Goal: Task Accomplishment & Management: Manage account settings

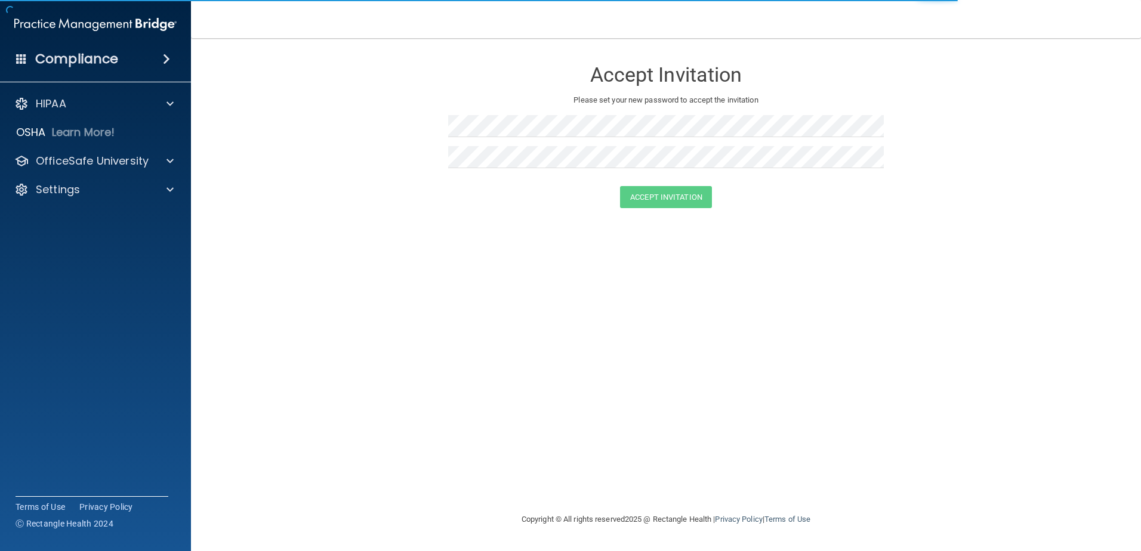
click at [545, 137] on div at bounding box center [666, 130] width 436 height 31
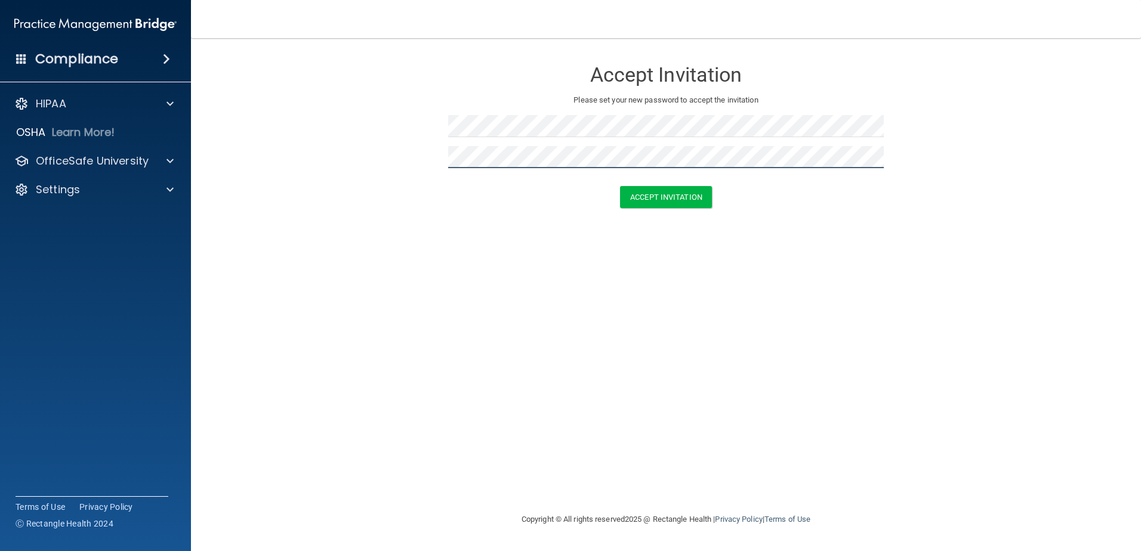
click at [620, 186] on button "Accept Invitation" at bounding box center [666, 197] width 92 height 22
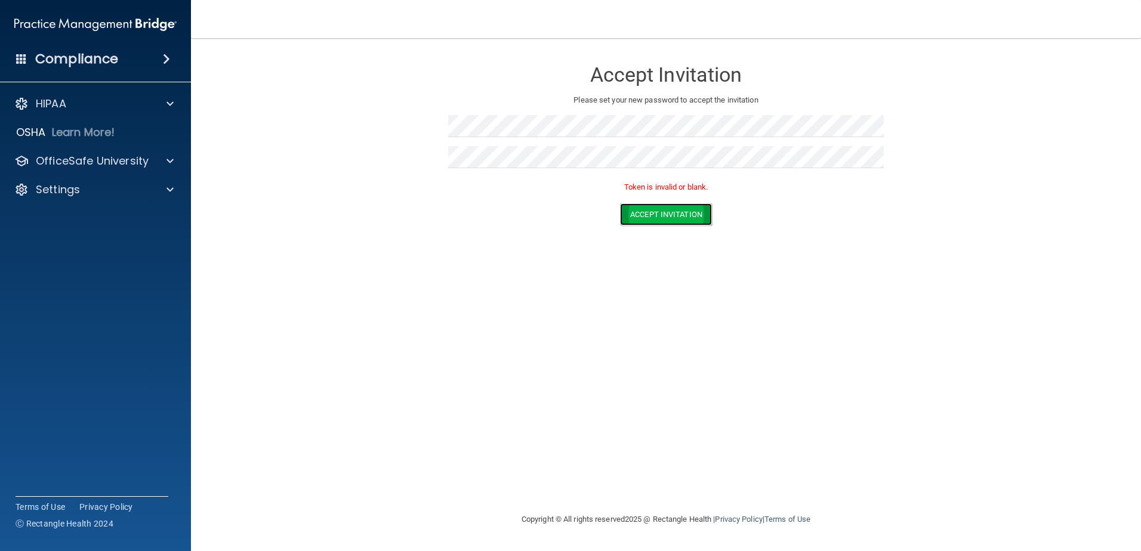
click at [699, 217] on button "Accept Invitation" at bounding box center [666, 215] width 92 height 22
click at [108, 54] on h4 "Compliance" at bounding box center [76, 59] width 83 height 17
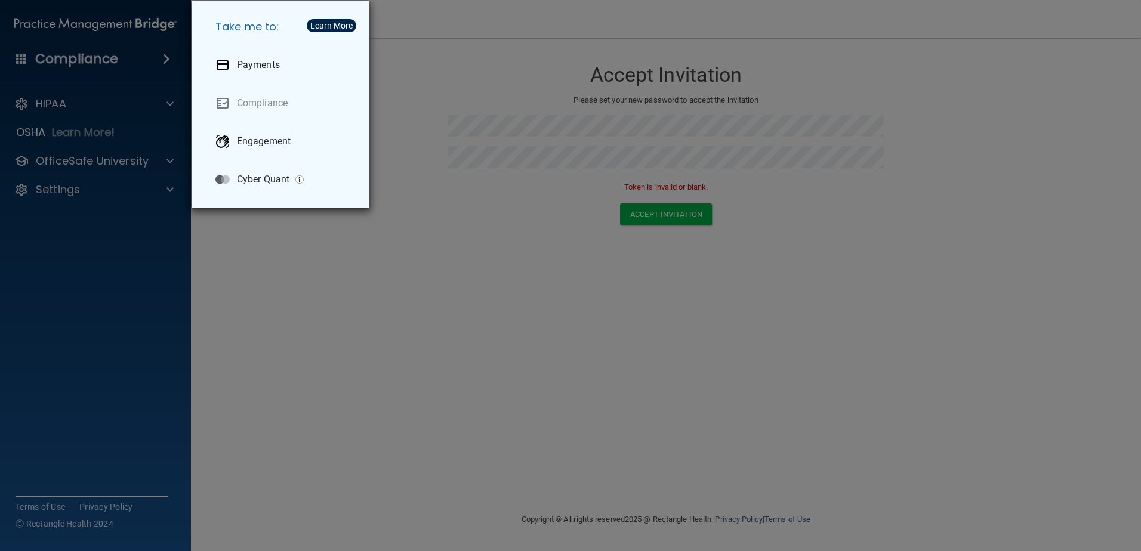
drag, startPoint x: 113, startPoint y: 175, endPoint x: 106, endPoint y: 161, distance: 16.0
click at [113, 175] on div "Take me to: Payments Compliance Engagement Cyber Quant" at bounding box center [570, 275] width 1141 height 551
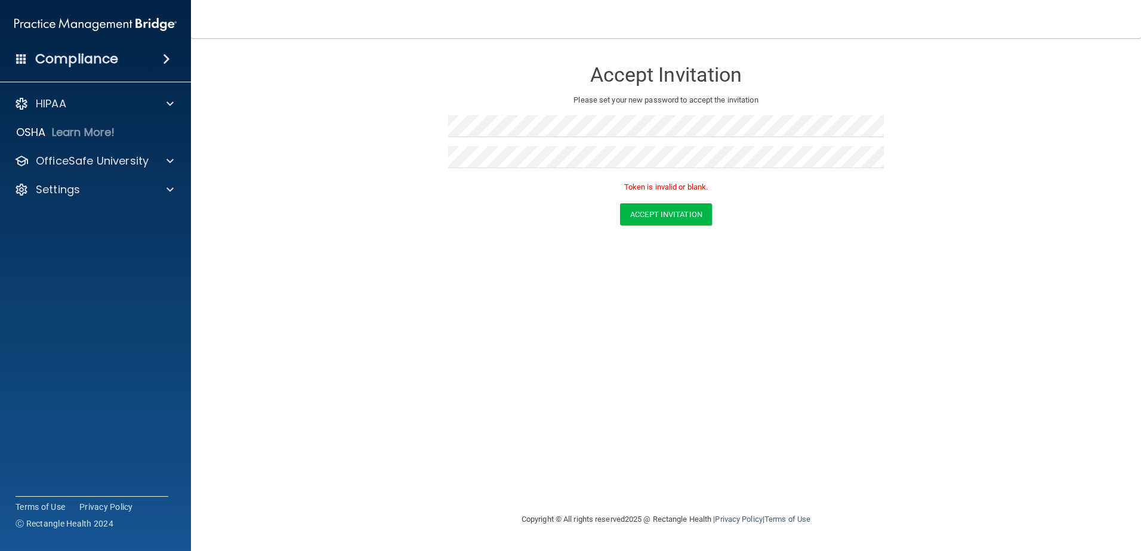
click at [66, 103] on div at bounding box center [570, 275] width 1141 height 551
click at [169, 106] on span at bounding box center [170, 104] width 7 height 14
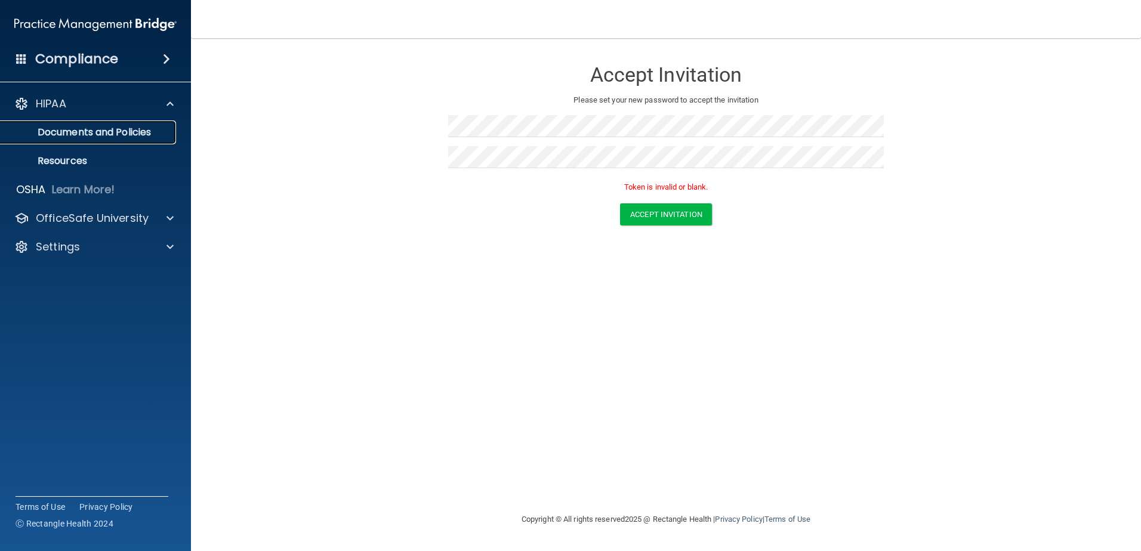
click at [138, 131] on p "Documents and Policies" at bounding box center [89, 133] width 163 height 12
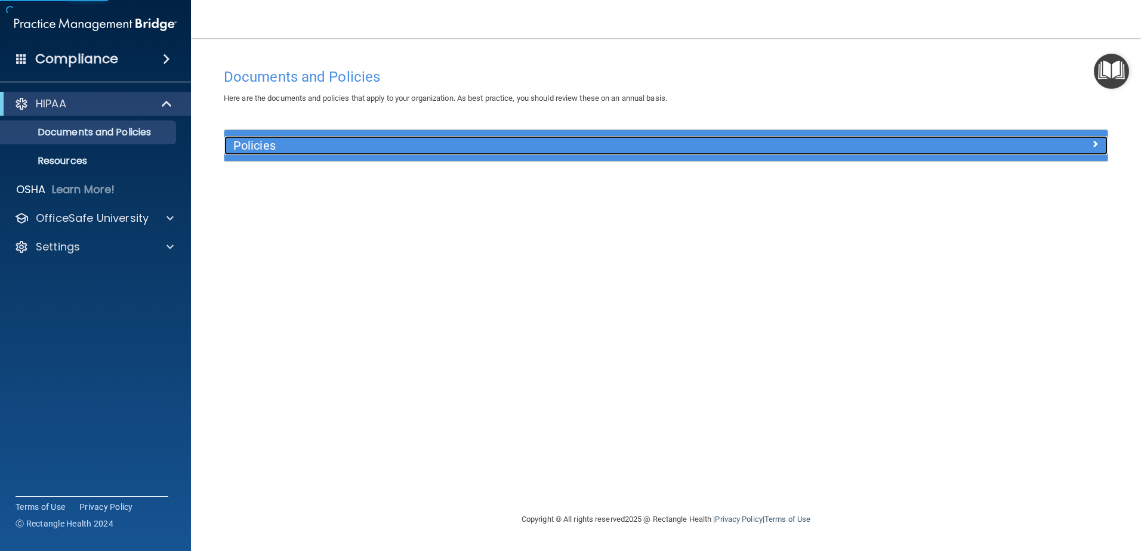
click at [305, 147] on h5 "Policies" at bounding box center [555, 145] width 645 height 13
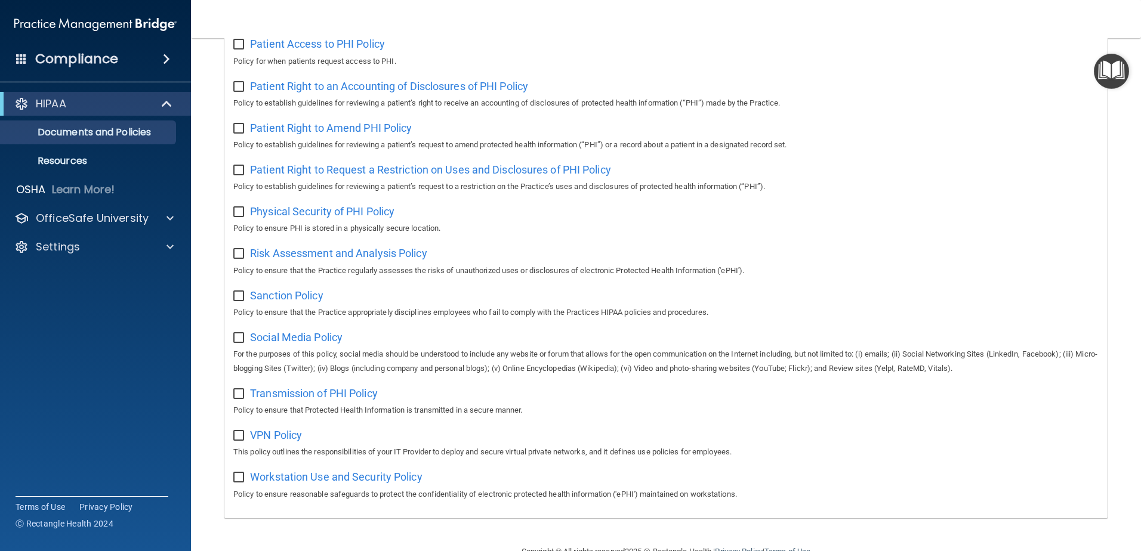
scroll to position [646, 0]
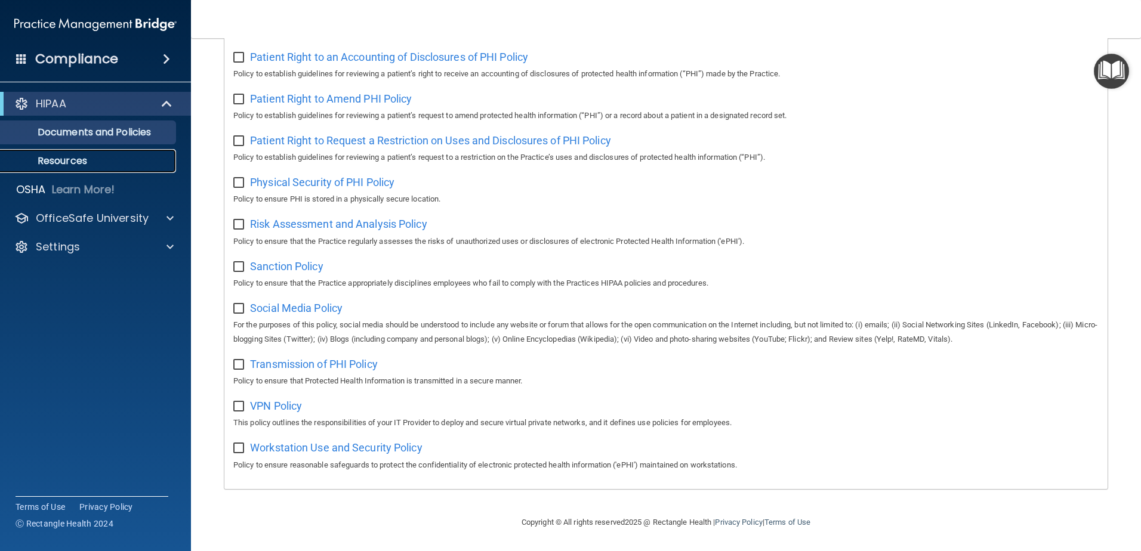
click at [76, 156] on p "Resources" at bounding box center [89, 161] width 163 height 12
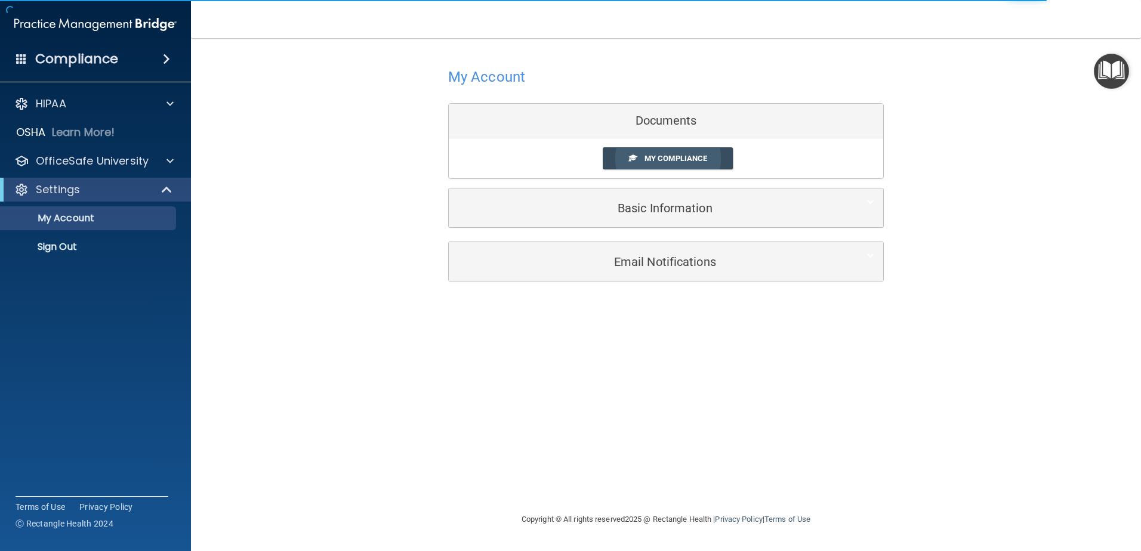
click at [658, 152] on link "My Compliance" at bounding box center [668, 158] width 131 height 22
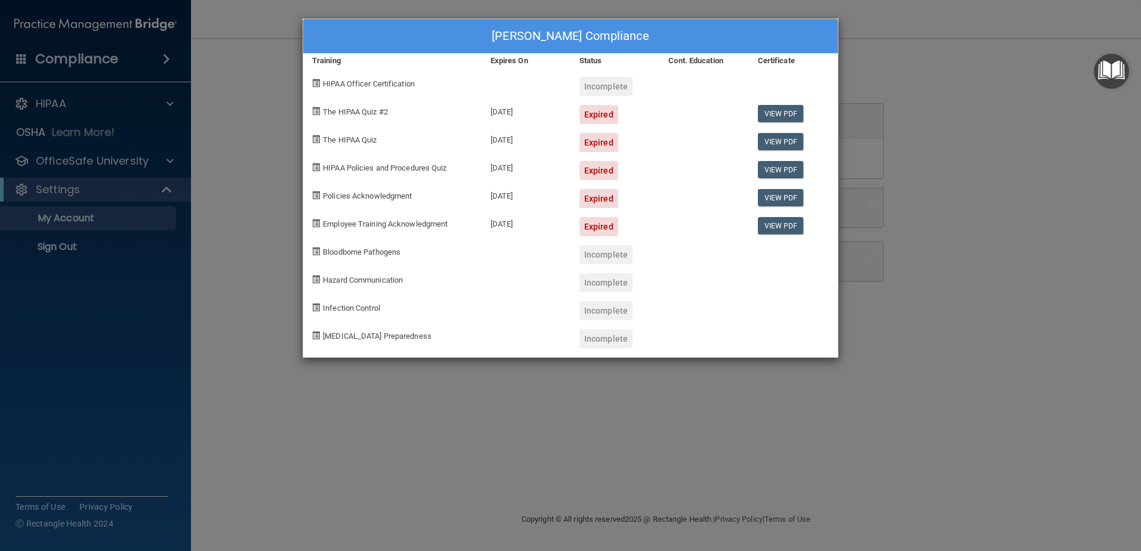
click at [589, 112] on div "Expired" at bounding box center [599, 114] width 39 height 19
click at [601, 140] on div "Expired" at bounding box center [599, 142] width 39 height 19
click at [597, 172] on div "Expired" at bounding box center [599, 170] width 39 height 19
click at [595, 200] on div "Expired" at bounding box center [599, 198] width 39 height 19
click at [597, 223] on div "Expired" at bounding box center [599, 226] width 39 height 19
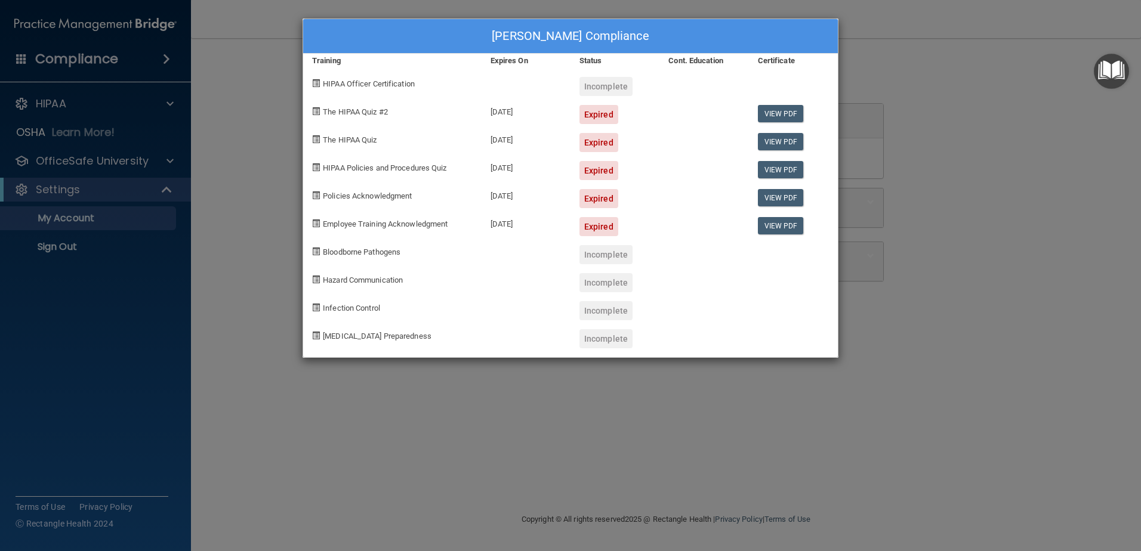
drag, startPoint x: 531, startPoint y: 221, endPoint x: 409, endPoint y: 212, distance: 122.0
click at [409, 212] on div "Employee Training Acknowledgment [DATE] Expired View PDF" at bounding box center [570, 222] width 535 height 28
click at [409, 212] on div "Employee Training Acknowledgment" at bounding box center [392, 222] width 178 height 28
click at [508, 168] on div "[DATE]" at bounding box center [526, 166] width 89 height 28
drag, startPoint x: 479, startPoint y: 161, endPoint x: 552, endPoint y: 172, distance: 73.8
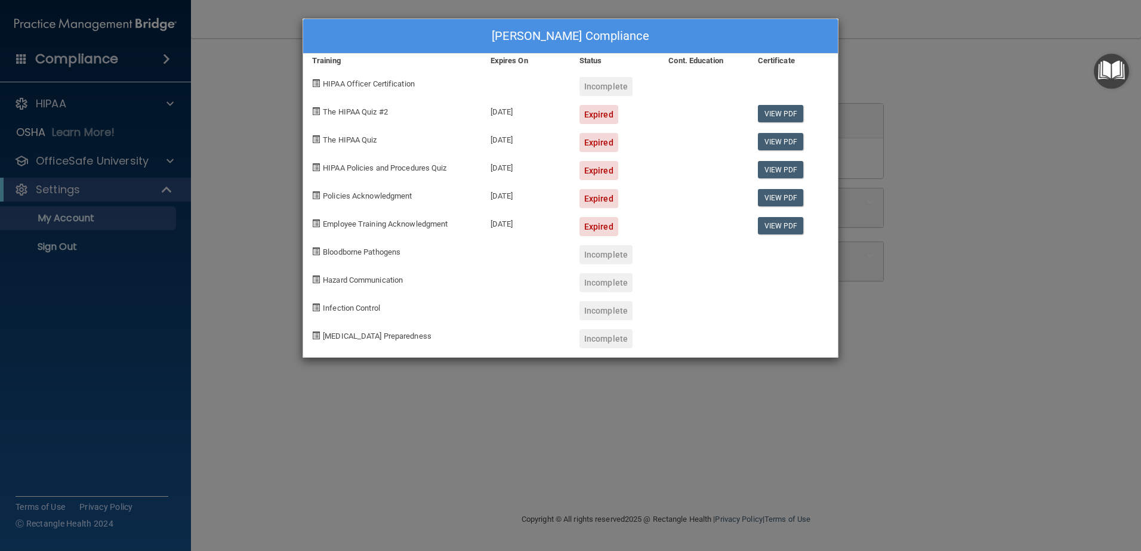
click at [552, 172] on div "HIPAA Policies and Procedures Quiz [DATE] Expired View PDF" at bounding box center [570, 166] width 535 height 28
click at [552, 172] on div "[DATE]" at bounding box center [526, 166] width 89 height 28
click at [609, 141] on div "Expired" at bounding box center [599, 142] width 39 height 19
click at [603, 96] on div "[PERSON_NAME] Compliance Training Expires On Status Cont. Education Certificate…" at bounding box center [571, 189] width 536 height 340
drag, startPoint x: 603, startPoint y: 96, endPoint x: 606, endPoint y: 134, distance: 37.7
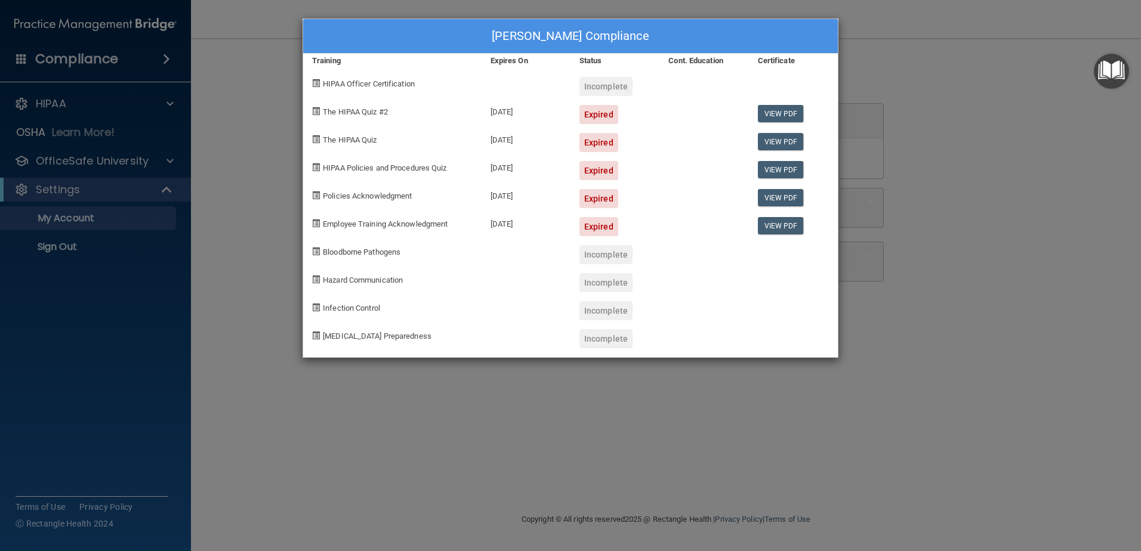
click at [606, 134] on div "Expired" at bounding box center [599, 142] width 39 height 19
click at [599, 108] on div "Expired" at bounding box center [599, 114] width 39 height 19
click at [603, 144] on div "Expired" at bounding box center [599, 142] width 39 height 19
click at [611, 183] on div "Expired" at bounding box center [615, 194] width 89 height 28
click at [606, 217] on div "Expired" at bounding box center [599, 226] width 39 height 19
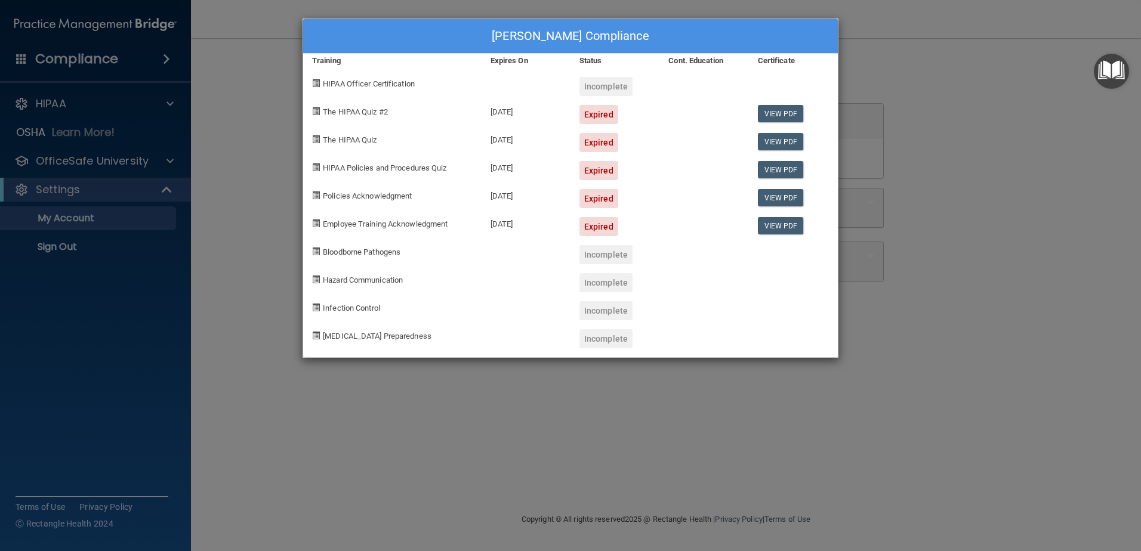
click at [601, 239] on div "Incomplete" at bounding box center [615, 250] width 89 height 28
click at [527, 234] on div "[DATE]" at bounding box center [526, 222] width 89 height 28
click at [508, 213] on div "[DATE]" at bounding box center [526, 222] width 89 height 28
drag, startPoint x: 352, startPoint y: 120, endPoint x: 471, endPoint y: 162, distance: 125.9
click at [471, 162] on div "[PERSON_NAME] Compliance Training Expires On Status Cont. Education Certificate…" at bounding box center [571, 189] width 536 height 340
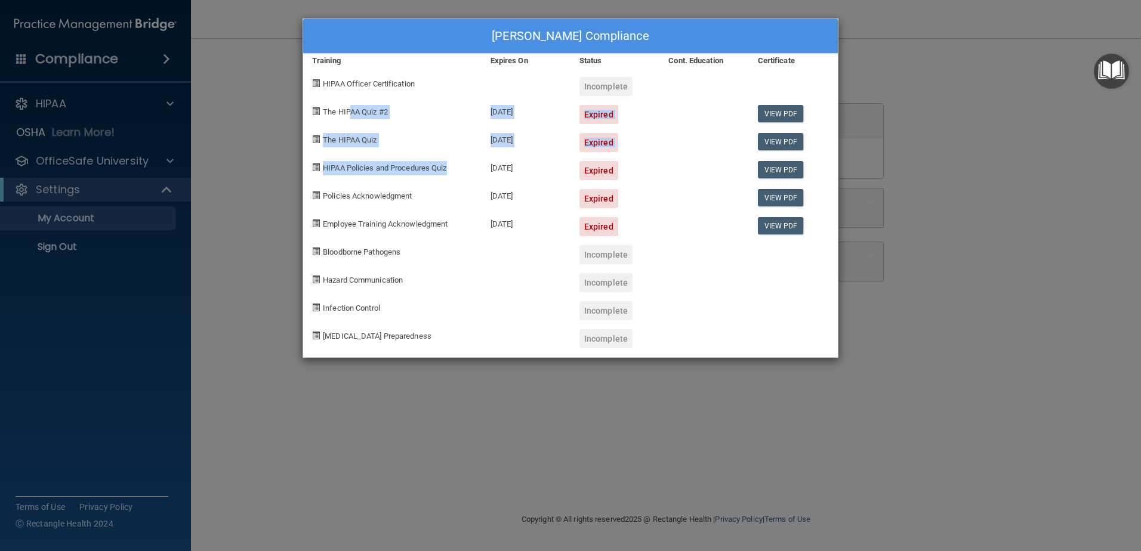
click at [471, 162] on div "HIPAA Policies and Procedures Quiz" at bounding box center [392, 166] width 178 height 28
drag, startPoint x: 599, startPoint y: 116, endPoint x: 611, endPoint y: 127, distance: 16.5
click at [611, 127] on div "[PERSON_NAME] Compliance Training Expires On Status Cont. Education Certificate…" at bounding box center [571, 189] width 536 height 340
click at [611, 127] on div "Expired" at bounding box center [615, 138] width 89 height 28
click at [602, 217] on div "Expired" at bounding box center [599, 226] width 39 height 19
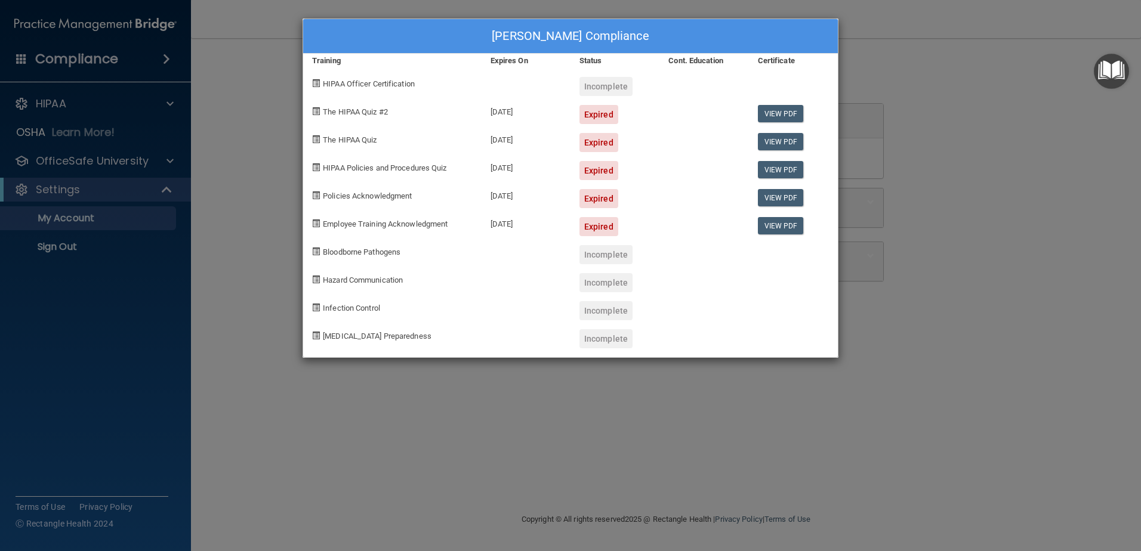
click at [600, 204] on div "Expired" at bounding box center [599, 198] width 39 height 19
drag, startPoint x: 936, startPoint y: 82, endPoint x: 908, endPoint y: 83, distance: 28.7
click at [936, 82] on div "[PERSON_NAME] Compliance Training Expires On Status Cont. Education Certificate…" at bounding box center [570, 275] width 1141 height 551
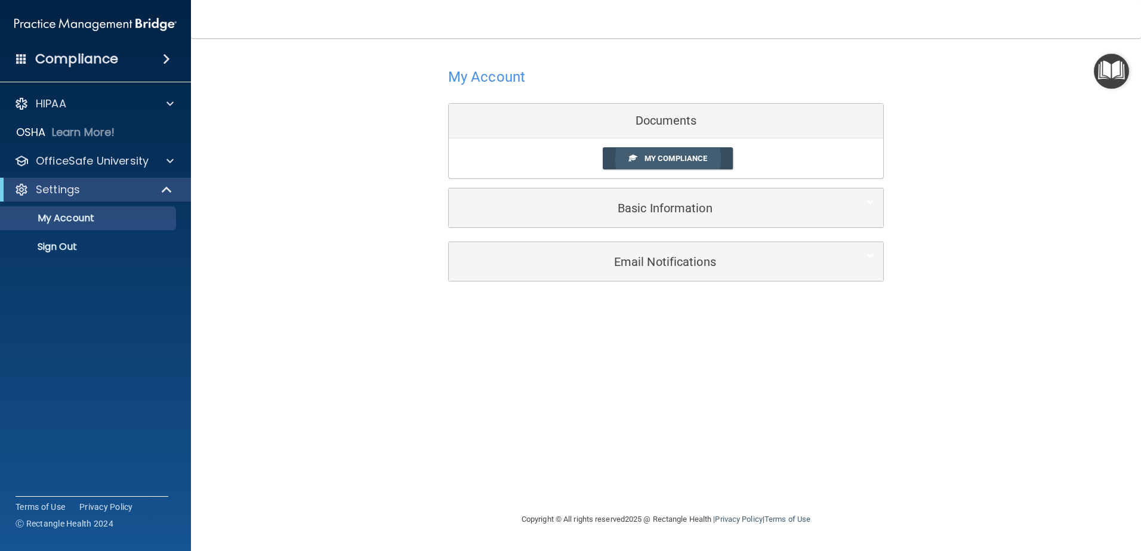
click at [669, 154] on span "My Compliance" at bounding box center [676, 158] width 63 height 9
click at [678, 127] on div "Documents" at bounding box center [666, 121] width 434 height 35
click at [679, 117] on div "Documents" at bounding box center [666, 121] width 434 height 35
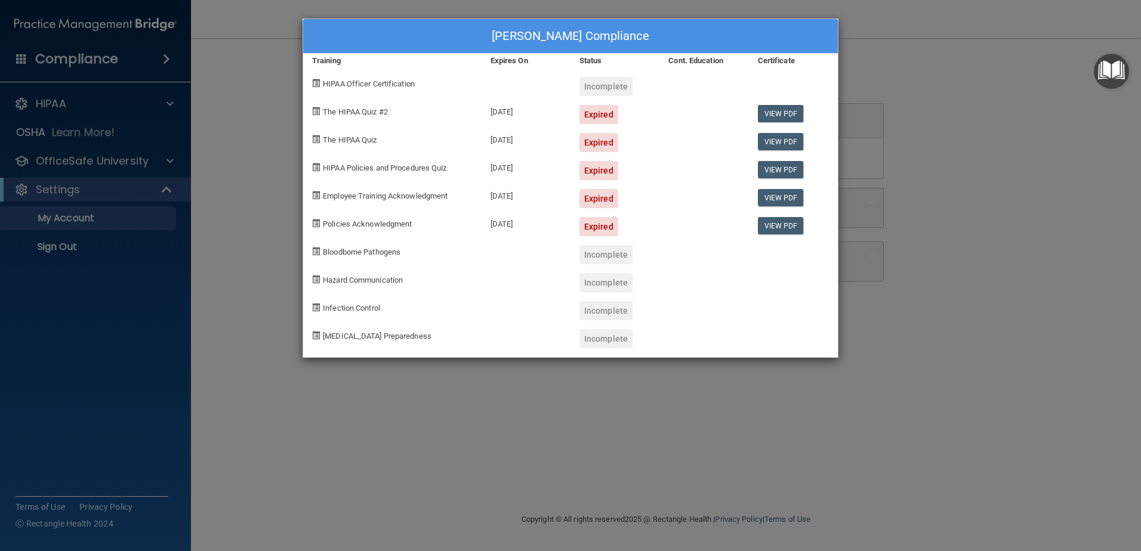
click at [593, 116] on div "Expired" at bounding box center [599, 114] width 39 height 19
drag, startPoint x: 599, startPoint y: 114, endPoint x: 634, endPoint y: 178, distance: 72.6
click at [634, 178] on div "[PERSON_NAME] Compliance Training Expires On Status Cont. Education Certificate…" at bounding box center [571, 189] width 536 height 340
click at [634, 178] on div "Expired" at bounding box center [615, 166] width 89 height 28
click at [378, 398] on div "[PERSON_NAME] Compliance Training Expires On Status Cont. Education Certificate…" at bounding box center [570, 275] width 1141 height 551
